Goal: Use online tool/utility: Utilize a website feature to perform a specific function

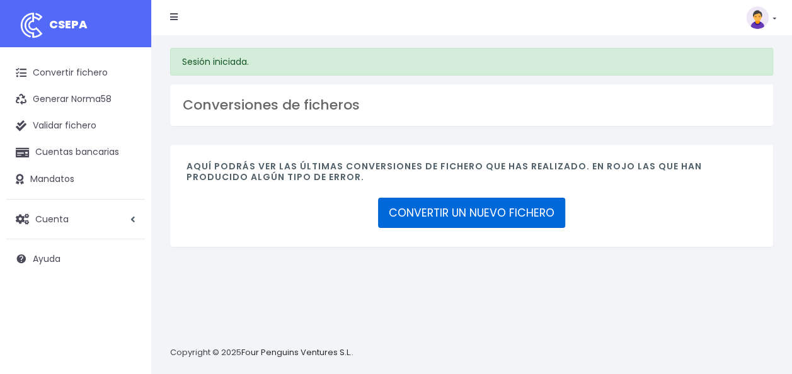
click at [470, 209] on link "CONVERTIR UN NUEVO FICHERO" at bounding box center [471, 213] width 187 height 30
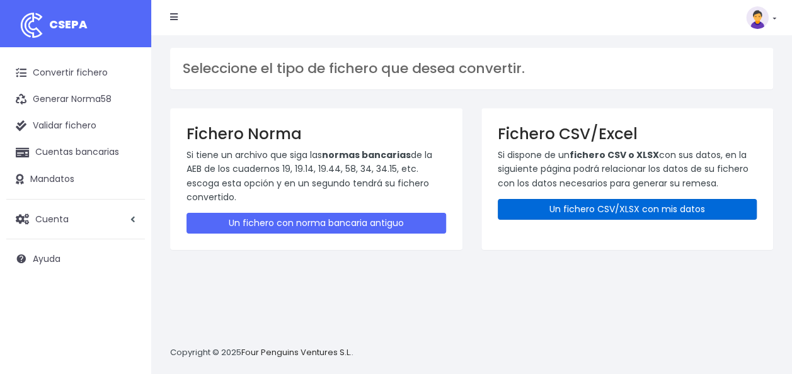
click at [591, 209] on link "Un fichero CSV/XLSX con mis datos" at bounding box center [628, 209] width 260 height 21
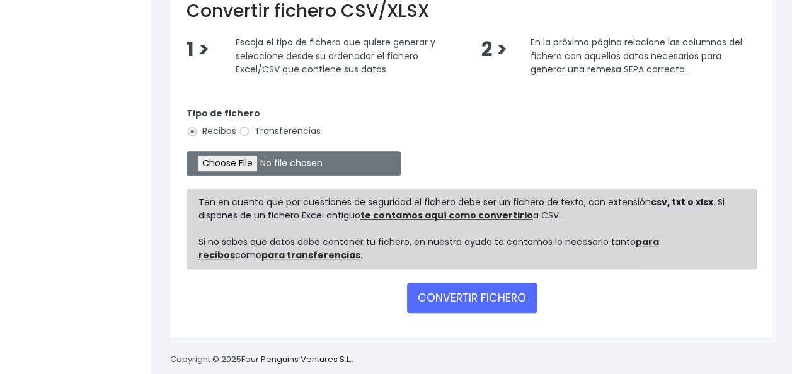
scroll to position [301, 0]
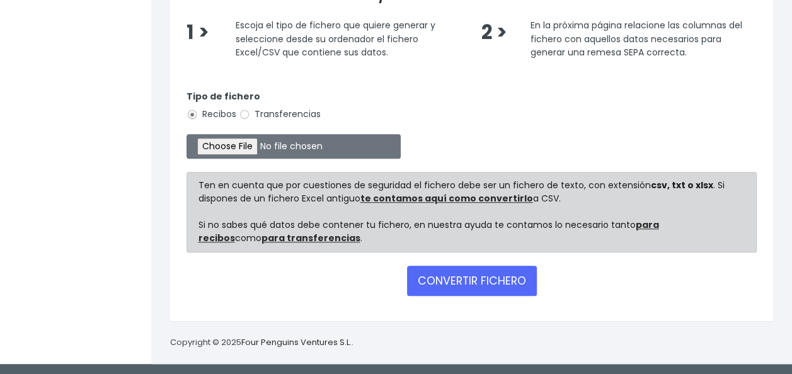
click at [254, 110] on label "Transferencias" at bounding box center [280, 114] width 82 height 13
click at [250, 110] on input "Transferencias" at bounding box center [244, 114] width 11 height 11
radio input "true"
click at [231, 137] on input "file" at bounding box center [293, 146] width 214 height 25
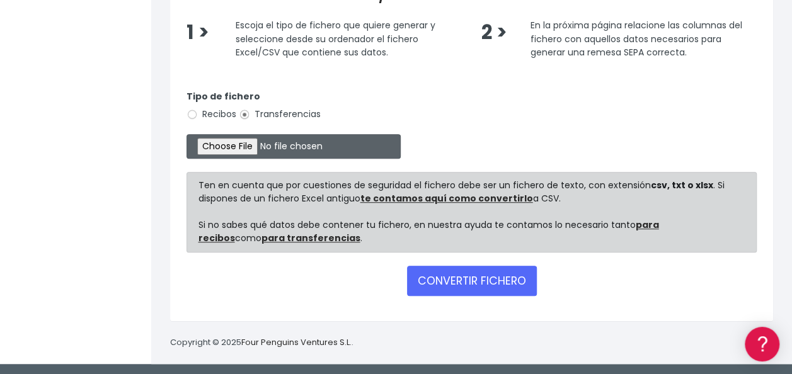
scroll to position [0, 0]
type input "C:\fakepath\0530 Transferencias varias MOSTRADOR AENA PALMA.csv"
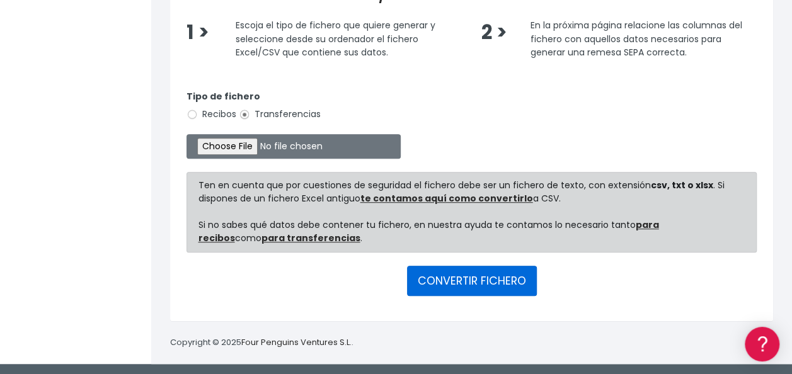
click at [441, 275] on button "CONVERTIR FICHERO" at bounding box center [472, 281] width 130 height 30
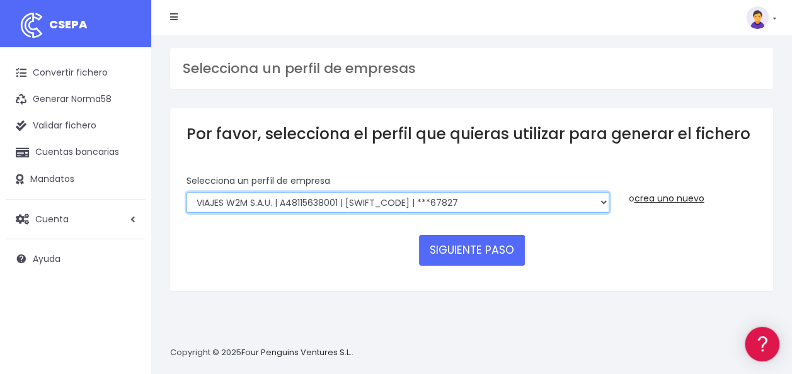
click at [356, 206] on select "WORLD2MEET,S.L.U | b62880992 | BSABESBBXXX | ***97721 World 2 Meet SLU | B62880…" at bounding box center [397, 202] width 423 height 21
click at [186, 192] on select "WORLD2MEET,S.L.U | b62880992 | BSABESBBXXX | ***97721 World 2 Meet SLU | B62880…" at bounding box center [397, 202] width 423 height 21
click at [392, 198] on select "WORLD2MEET,S.L.U | b62880992 | BSABESBBXXX | ***97721 World 2 Meet SLU | B62880…" at bounding box center [397, 202] width 423 height 21
select select "43"
click at [186, 192] on select "WORLD2MEET,S.L.U | b62880992 | BSABESBBXXX | ***97721 World 2 Meet SLU | B62880…" at bounding box center [397, 202] width 423 height 21
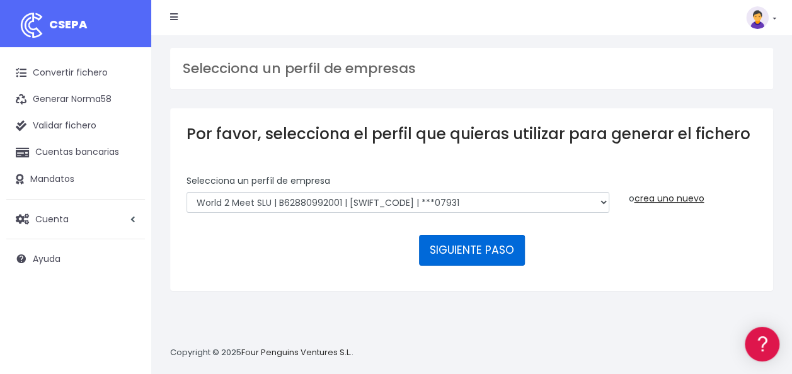
click at [505, 247] on button "SIGUIENTE PASO" at bounding box center [472, 250] width 106 height 30
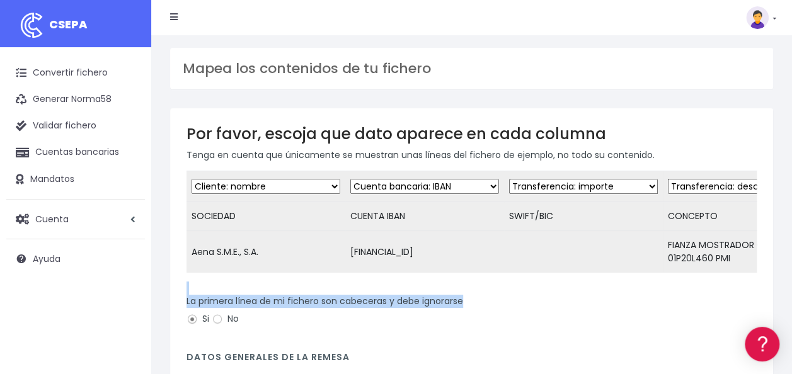
drag, startPoint x: 407, startPoint y: 290, endPoint x: 575, endPoint y: 310, distance: 168.7
click at [575, 310] on form "Desechar campo Cliente: nombre Cliente: DNI Cliente: Email Cliente: referencia …" at bounding box center [471, 330] width 570 height 318
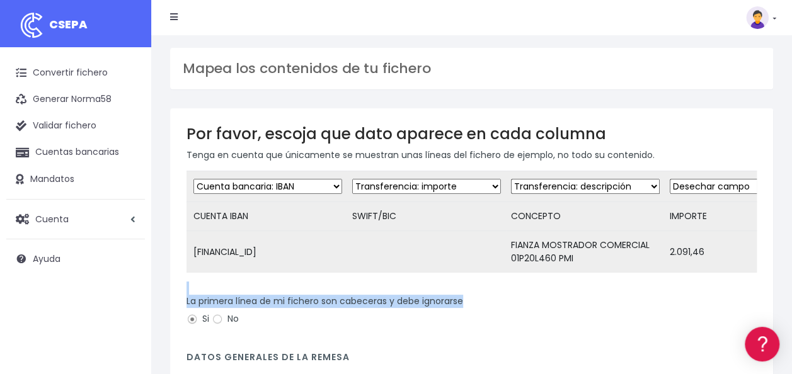
scroll to position [0, 164]
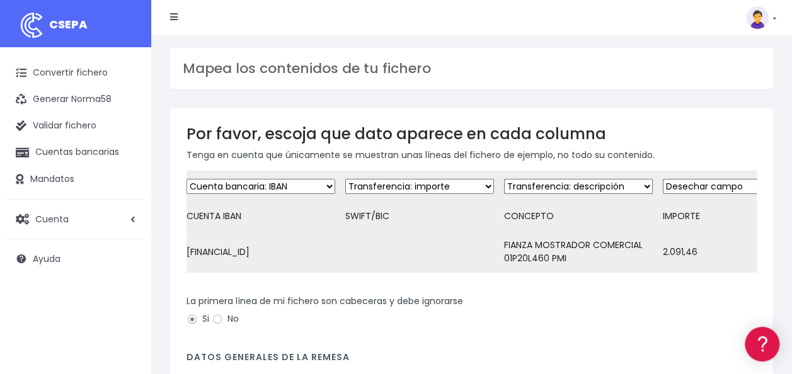
click at [421, 175] on td "Desechar campo Cliente: nombre Cliente: DNI Cliente: Email Cliente: referencia …" at bounding box center [419, 186] width 159 height 31
click at [418, 180] on select "Desechar campo Cliente: nombre Cliente: DNI Cliente: Email Cliente: referencia …" at bounding box center [419, 186] width 149 height 15
select select "dismiss"
click at [345, 179] on select "Desechar campo Cliente: nombre Cliente: DNI Cliente: Email Cliente: referencia …" at bounding box center [419, 186] width 149 height 15
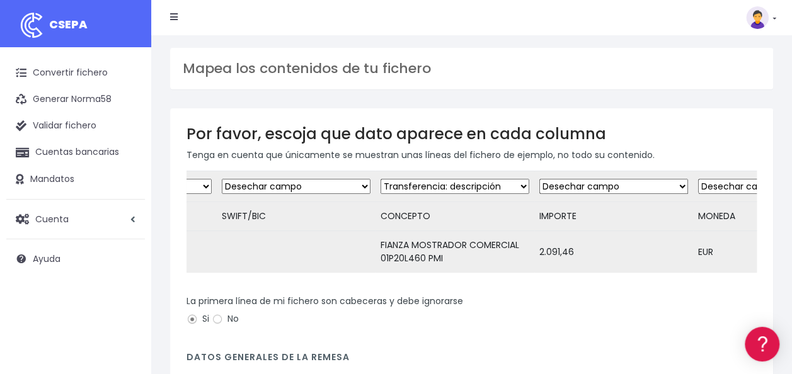
scroll to position [0, 377]
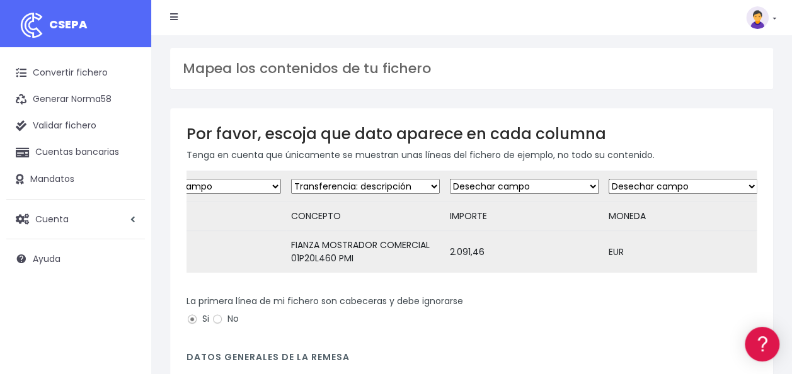
click at [544, 182] on select "Desechar campo Cliente: nombre Cliente: DNI Cliente: Email Cliente: referencia …" at bounding box center [524, 186] width 149 height 15
select select "amount"
click at [450, 179] on select "Desechar campo Cliente: nombre Cliente: DNI Cliente: Email Cliente: referencia …" at bounding box center [524, 186] width 149 height 15
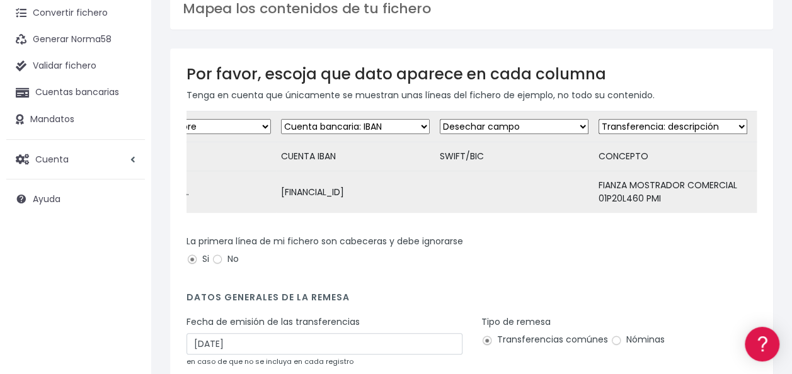
scroll to position [126, 0]
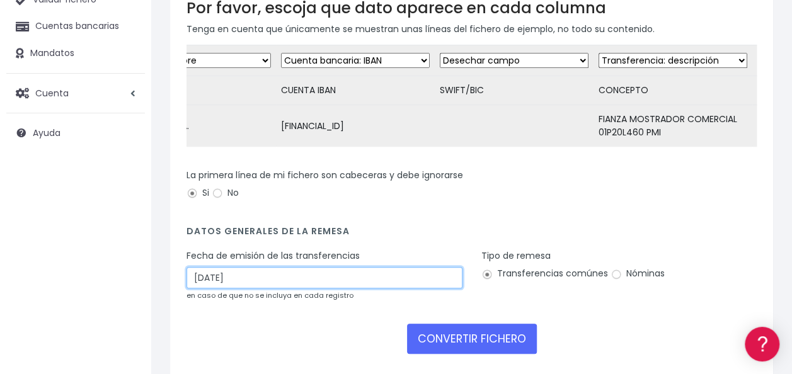
click at [270, 277] on input "[DATE]" at bounding box center [324, 277] width 276 height 21
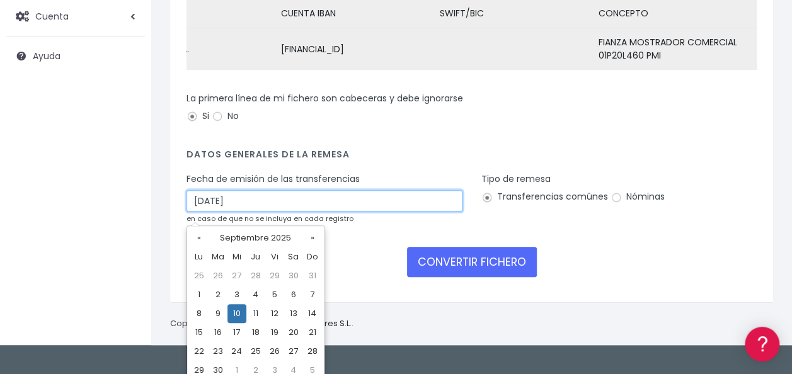
scroll to position [211, 0]
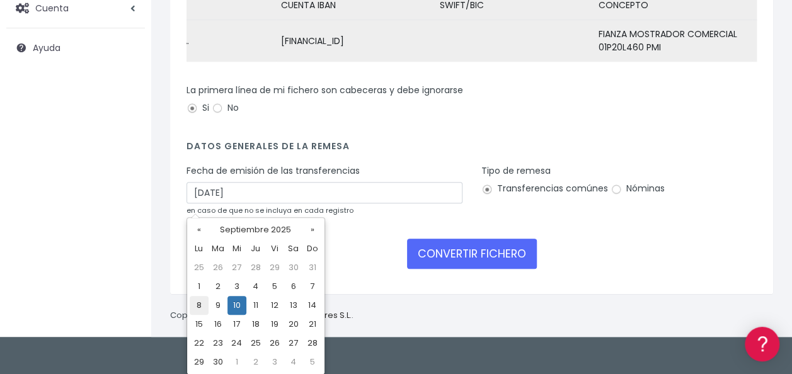
click at [197, 305] on td "8" at bounding box center [199, 305] width 19 height 19
type input "[DATE]"
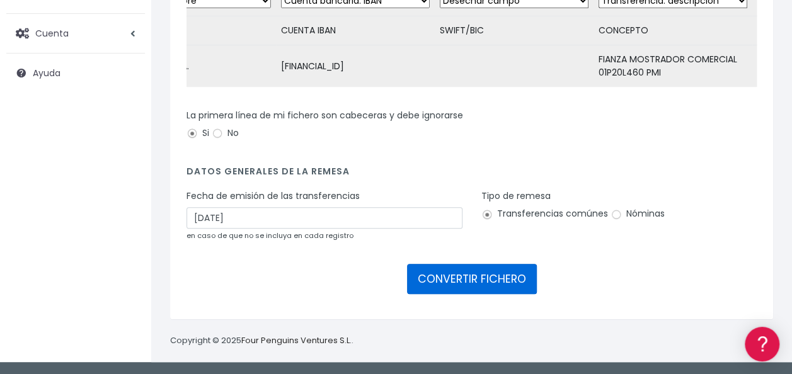
click at [474, 271] on button "CONVERTIR FICHERO" at bounding box center [472, 279] width 130 height 30
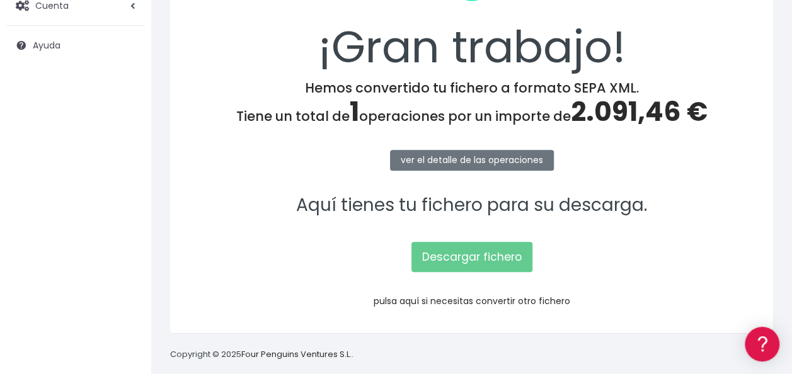
scroll to position [226, 0]
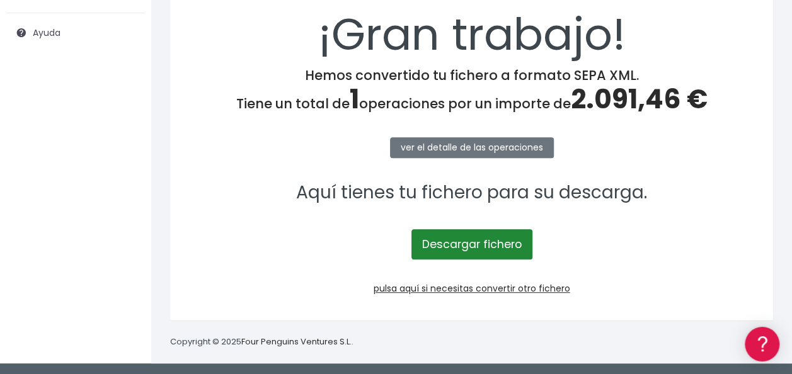
click at [460, 243] on link "Descargar fichero" at bounding box center [471, 244] width 121 height 30
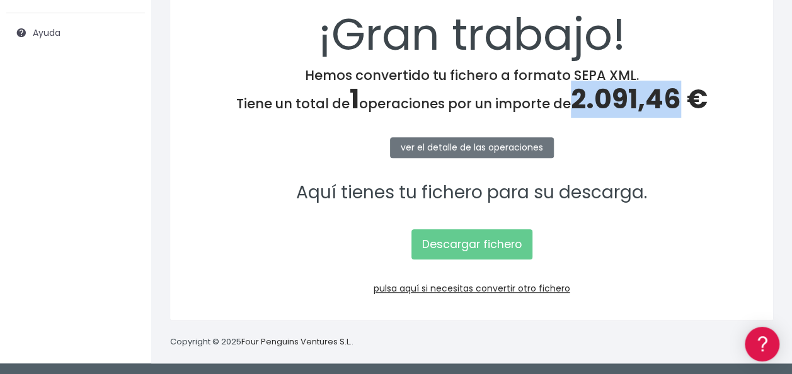
drag, startPoint x: 577, startPoint y: 98, endPoint x: 678, endPoint y: 95, distance: 100.9
click at [678, 95] on span "2.091,46 €" at bounding box center [639, 99] width 137 height 37
copy span "2.091,46"
